Goal: Information Seeking & Learning: Learn about a topic

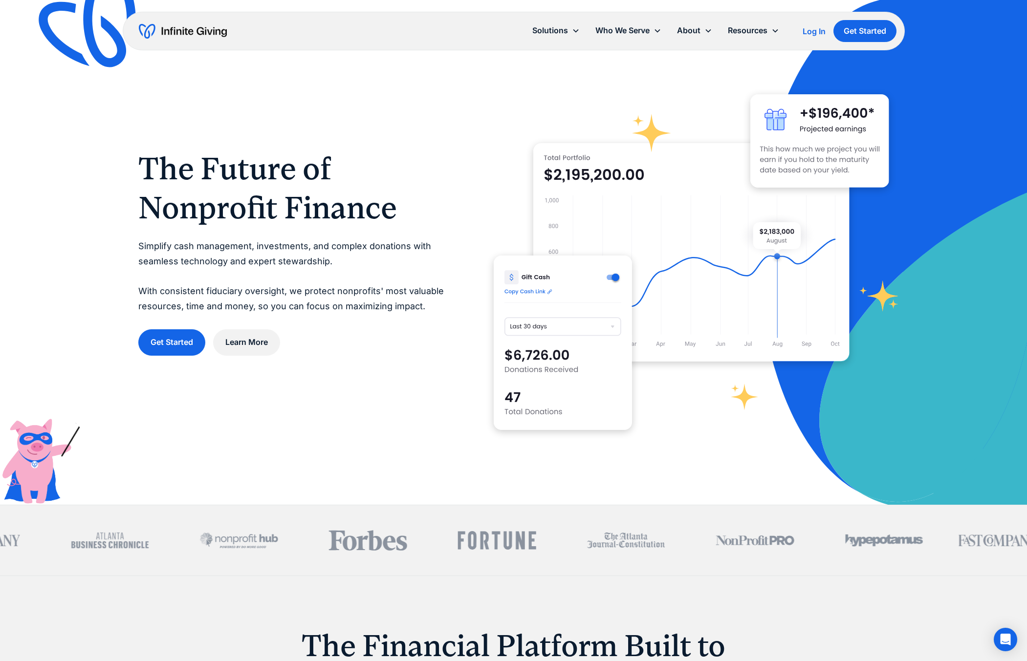
click at [811, 32] on div "Log In" at bounding box center [814, 31] width 23 height 8
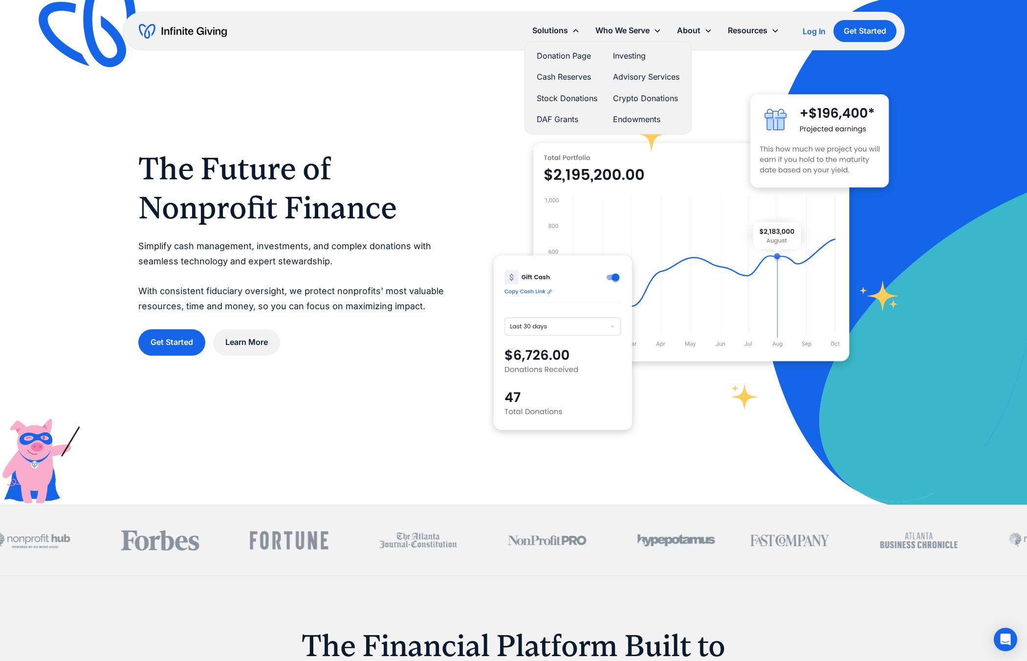
click at [546, 98] on link "Stock Donations" at bounding box center [567, 98] width 61 height 13
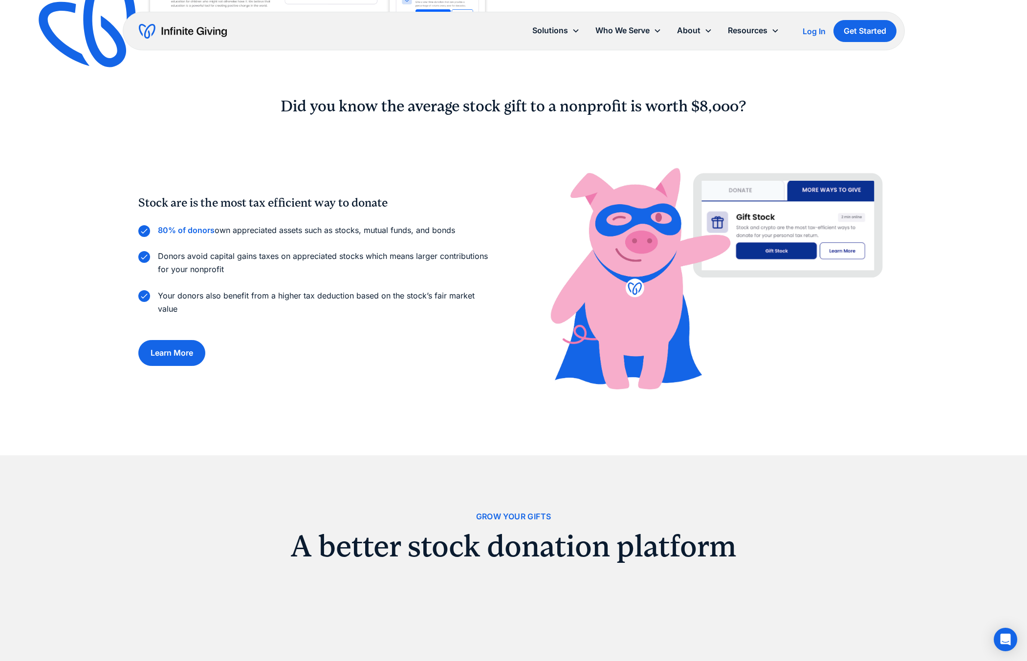
scroll to position [727, 0]
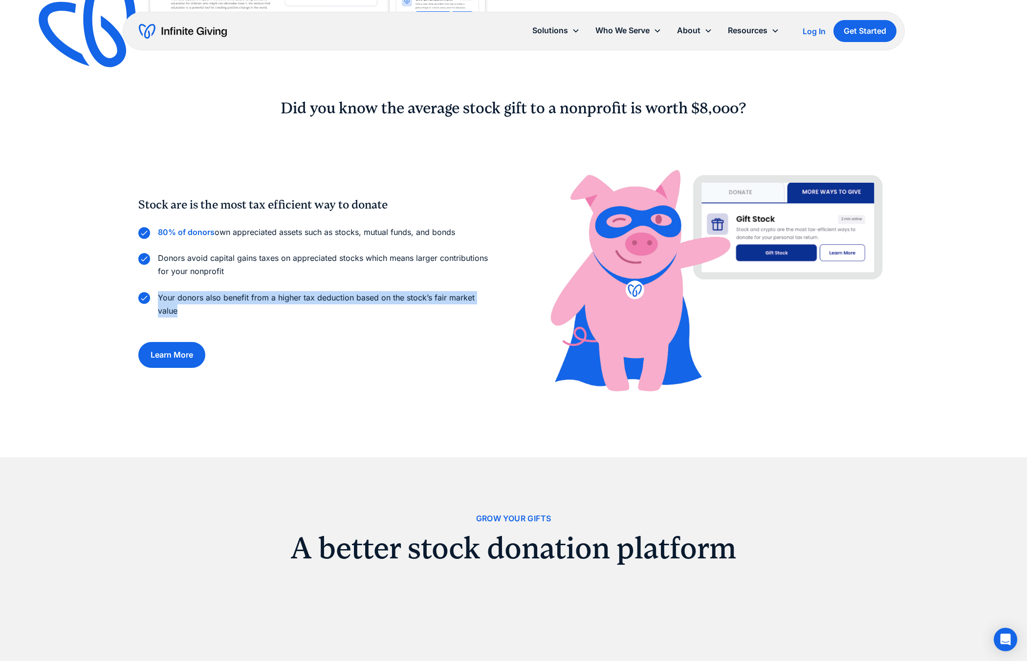
drag, startPoint x: 159, startPoint y: 294, endPoint x: 178, endPoint y: 307, distance: 22.5
click at [178, 307] on p "Your donors also benefit from a higher tax deduction based on the stock’s fair …" at bounding box center [326, 304] width 336 height 26
copy p "Your donors also benefit from a higher tax deduction based on the stock’s fair …"
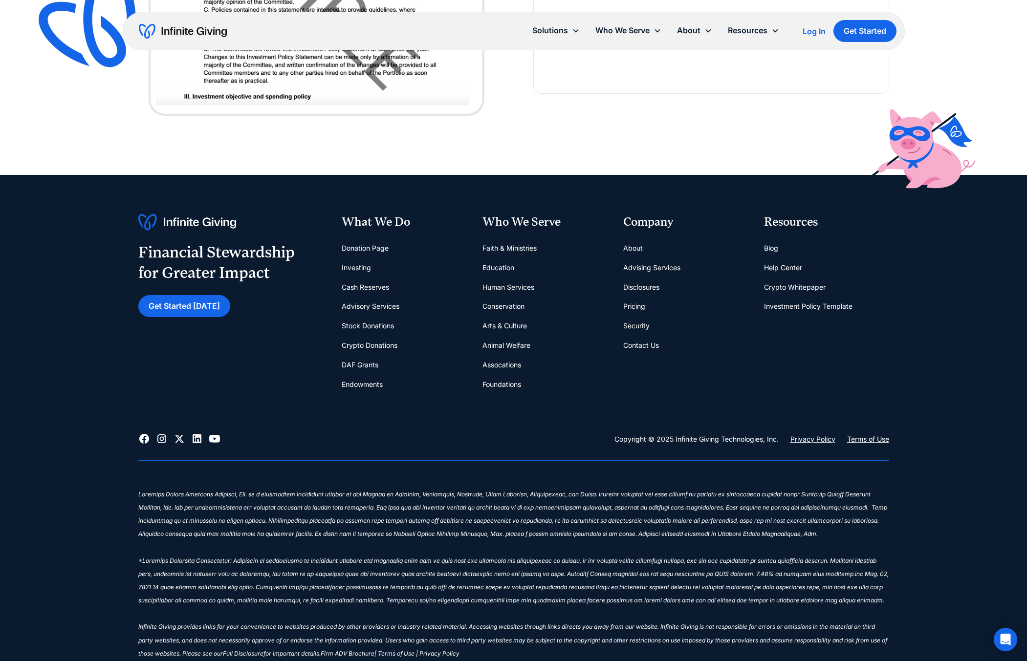
scroll to position [3364, 0]
click at [636, 252] on link "About" at bounding box center [633, 249] width 20 height 20
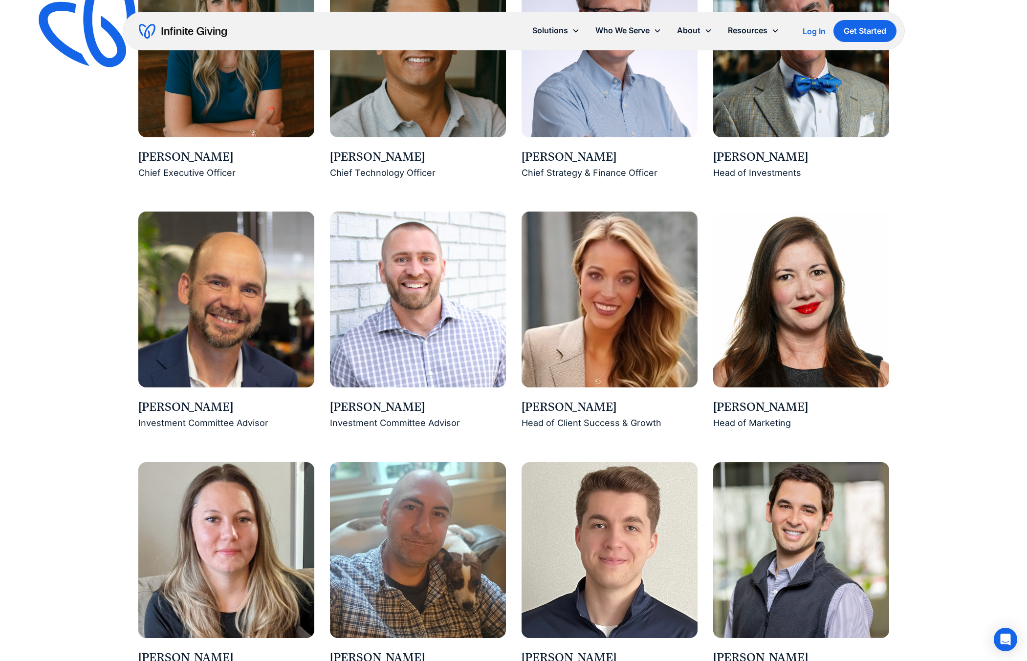
scroll to position [915, 0]
click at [219, 353] on img at bounding box center [226, 299] width 176 height 176
click at [220, 310] on img at bounding box center [226, 299] width 176 height 176
drag, startPoint x: 226, startPoint y: 407, endPoint x: 139, endPoint y: 410, distance: 87.1
click at [139, 410] on div "Rusty Holcombe" at bounding box center [226, 407] width 176 height 17
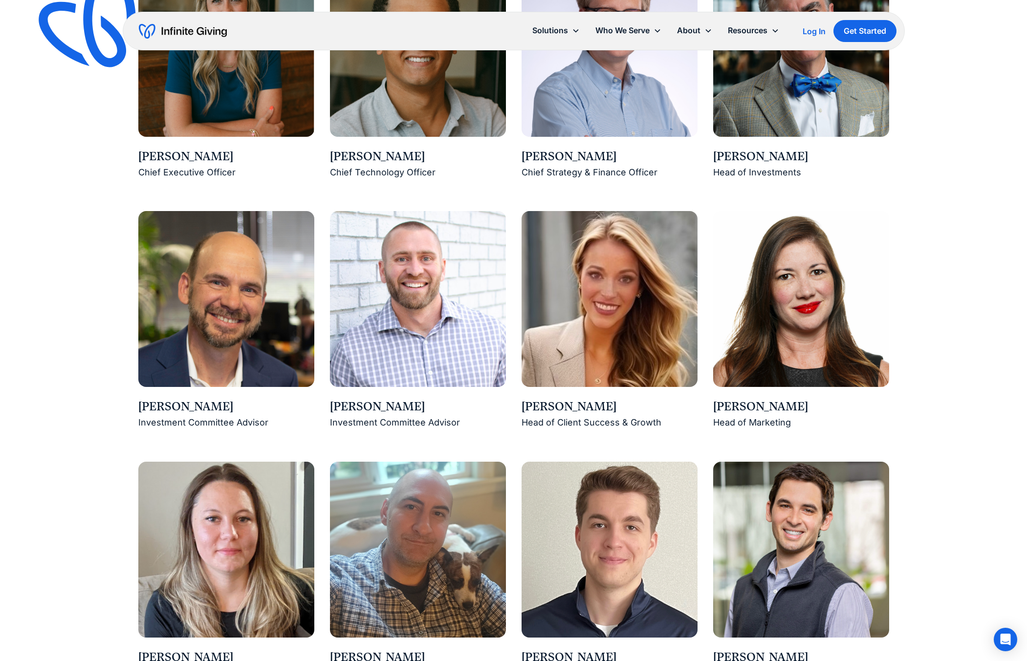
copy div "Rusty Holcombe"
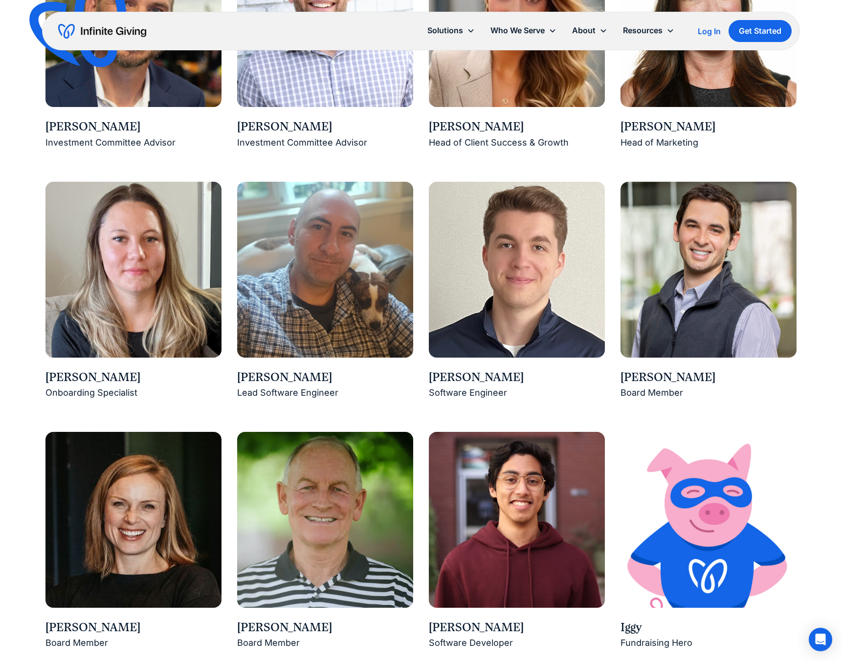
scroll to position [1195, 0]
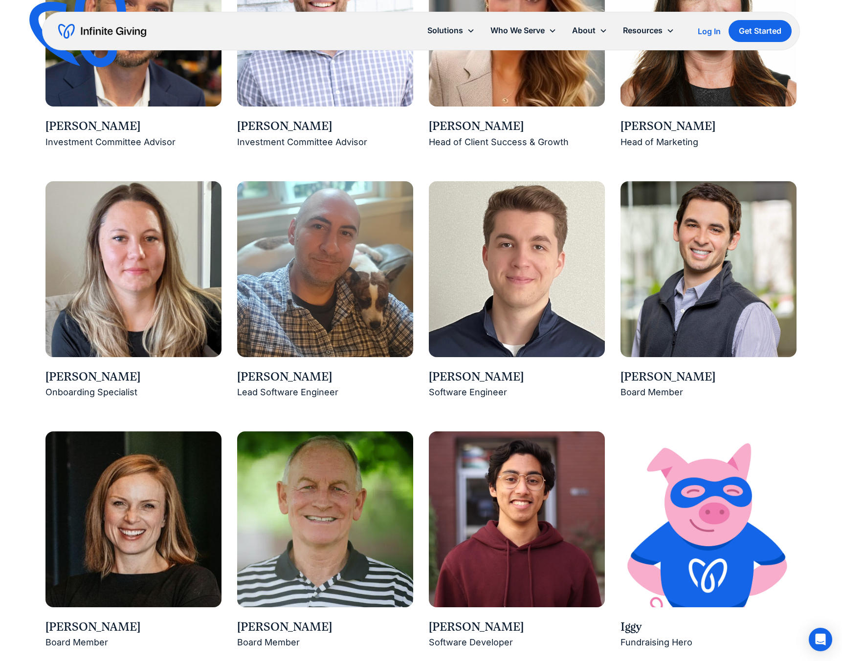
drag, startPoint x: 721, startPoint y: 375, endPoint x: 615, endPoint y: 374, distance: 105.1
click at [615, 374] on div "Karen Houghton Chief Executive Officer Connor Ford Chief Technology Officer Ros…" at bounding box center [420, 165] width 751 height 970
copy div "Guilherme Hadlich"
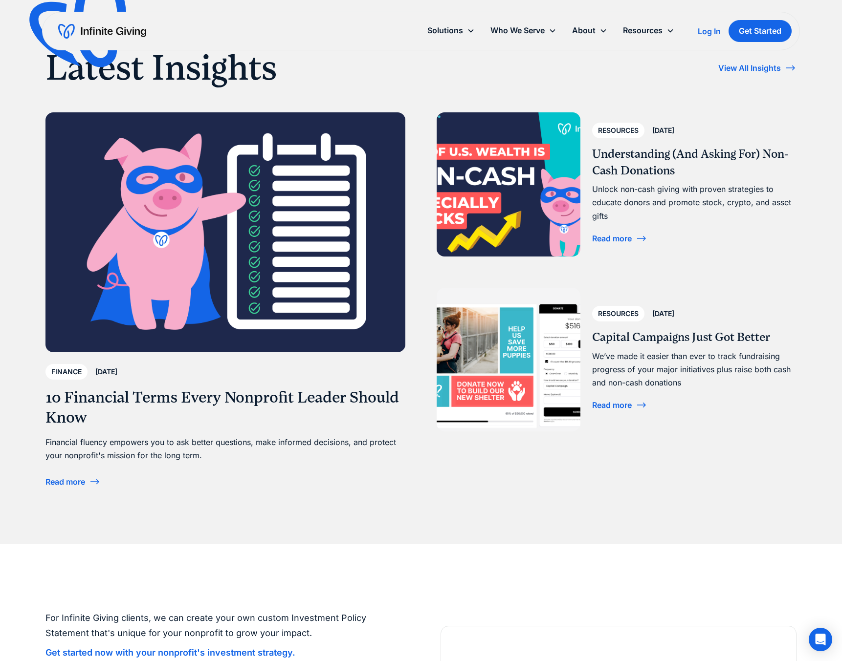
scroll to position [1898, 0]
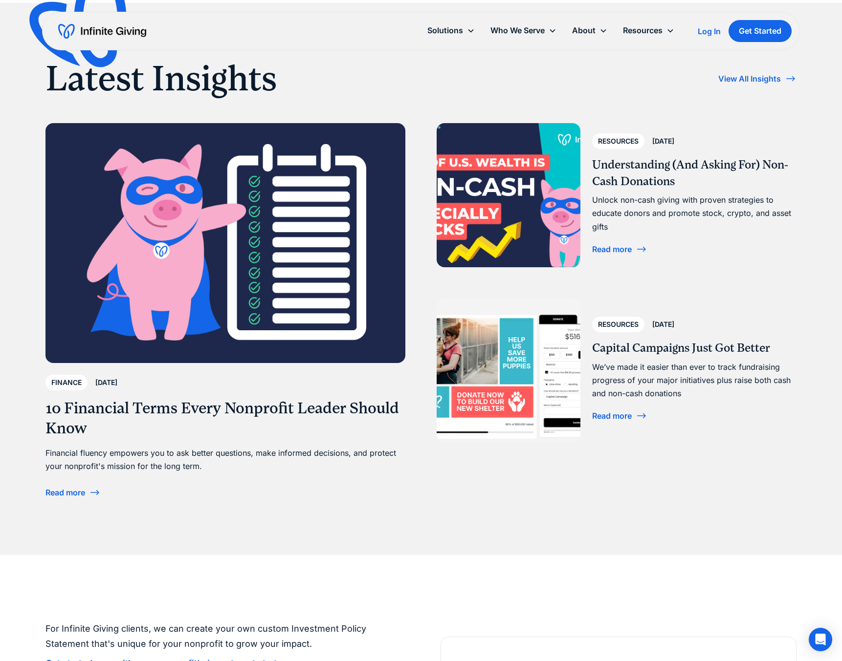
click at [607, 249] on div "Read more" at bounding box center [612, 249] width 40 height 8
click at [607, 247] on div "Read more" at bounding box center [612, 249] width 40 height 8
click at [527, 196] on img at bounding box center [509, 195] width 144 height 144
click at [613, 250] on div "Read more" at bounding box center [612, 249] width 40 height 8
click at [610, 248] on div "Read more" at bounding box center [612, 249] width 40 height 8
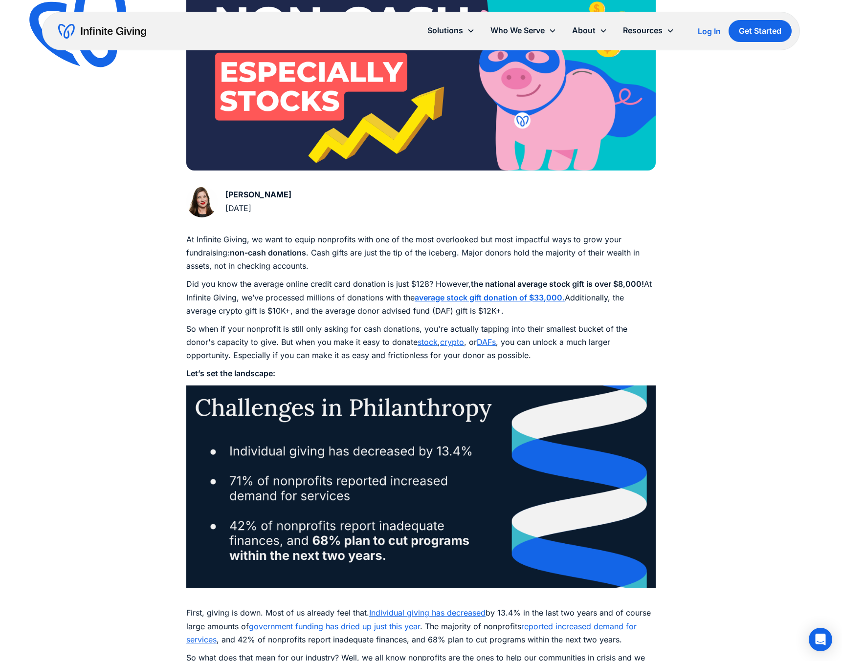
scroll to position [328, 0]
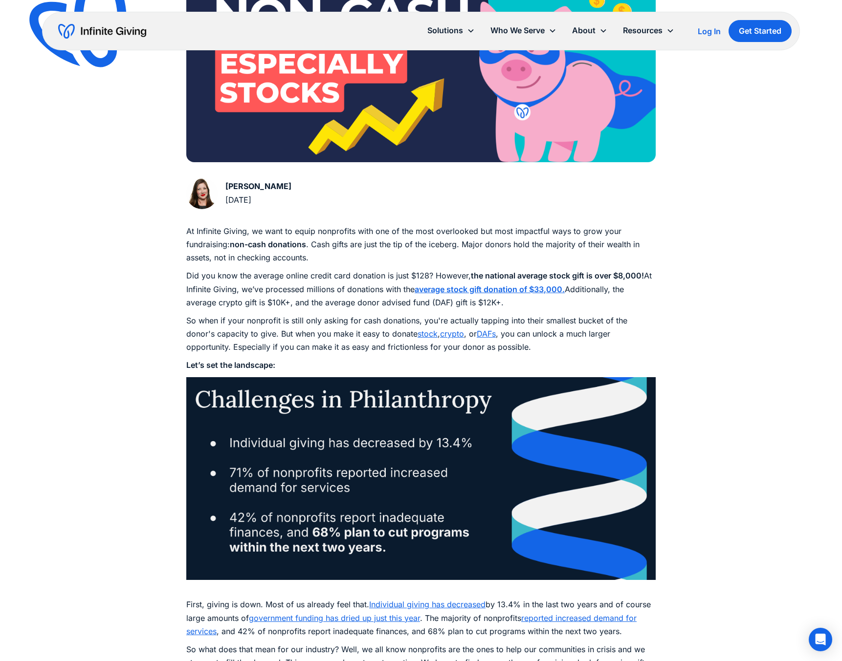
drag, startPoint x: 186, startPoint y: 273, endPoint x: 517, endPoint y: 302, distance: 331.7
click at [517, 302] on p "Did you know the average online credit card donation is just $128? However, the…" at bounding box center [420, 289] width 469 height 40
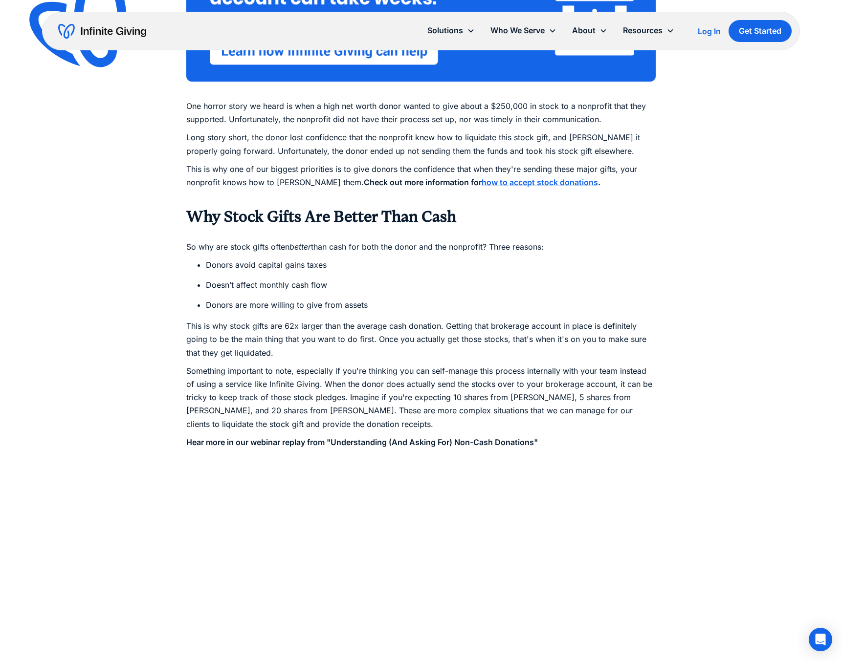
scroll to position [1582, 0]
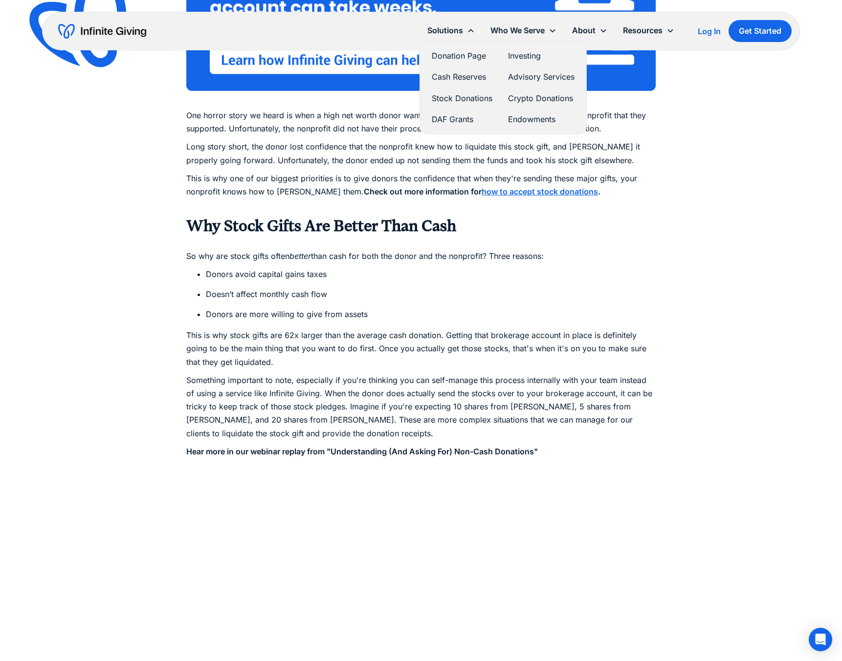
click at [464, 96] on link "Stock Donations" at bounding box center [462, 98] width 61 height 13
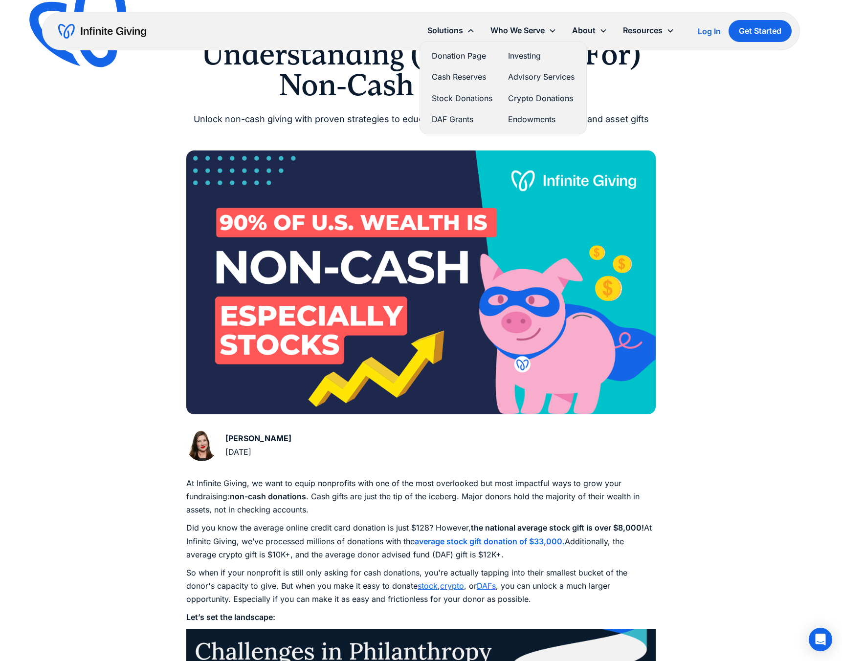
scroll to position [0, 0]
